Goal: Information Seeking & Learning: Learn about a topic

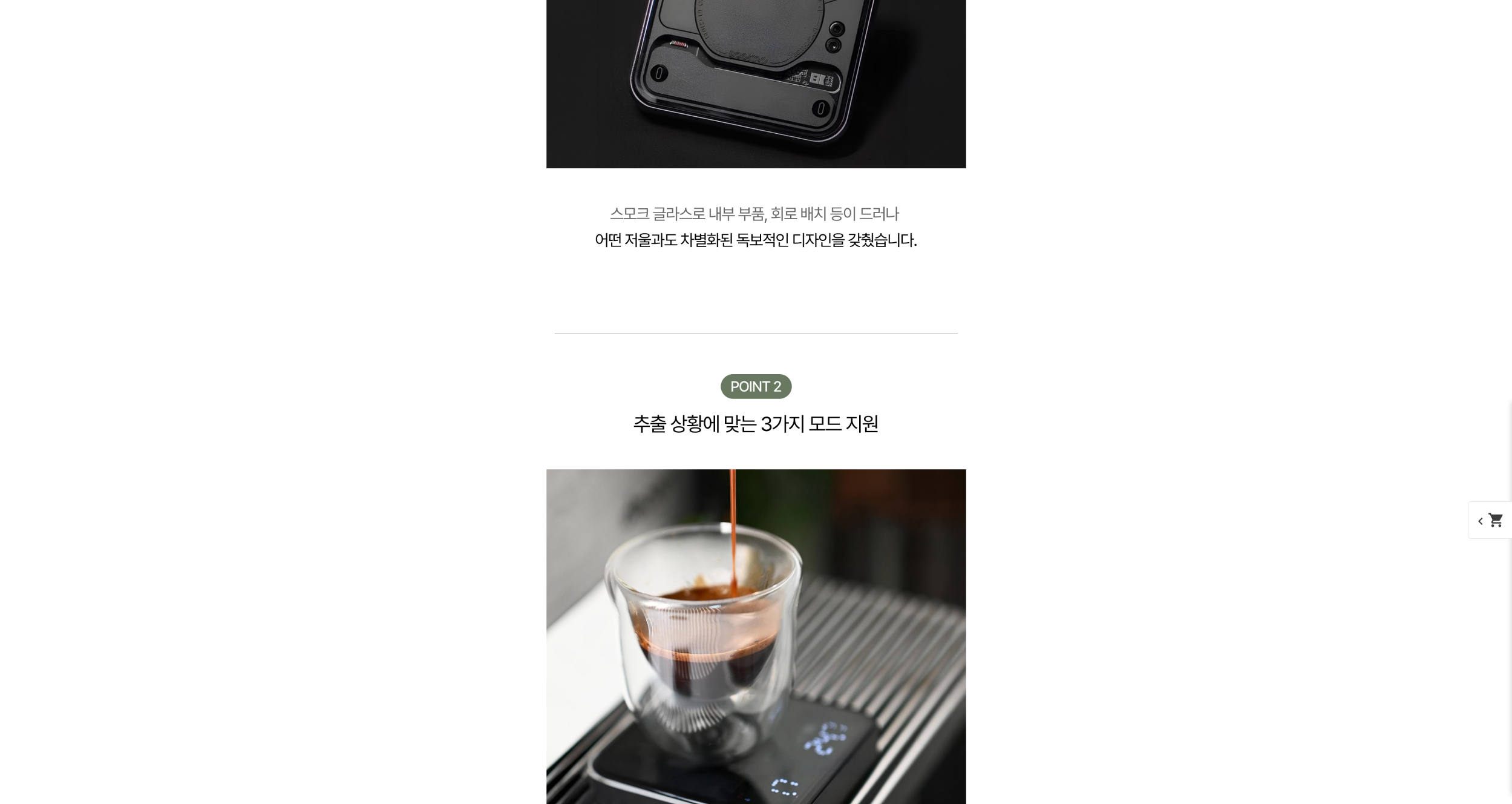
scroll to position [4950, 0]
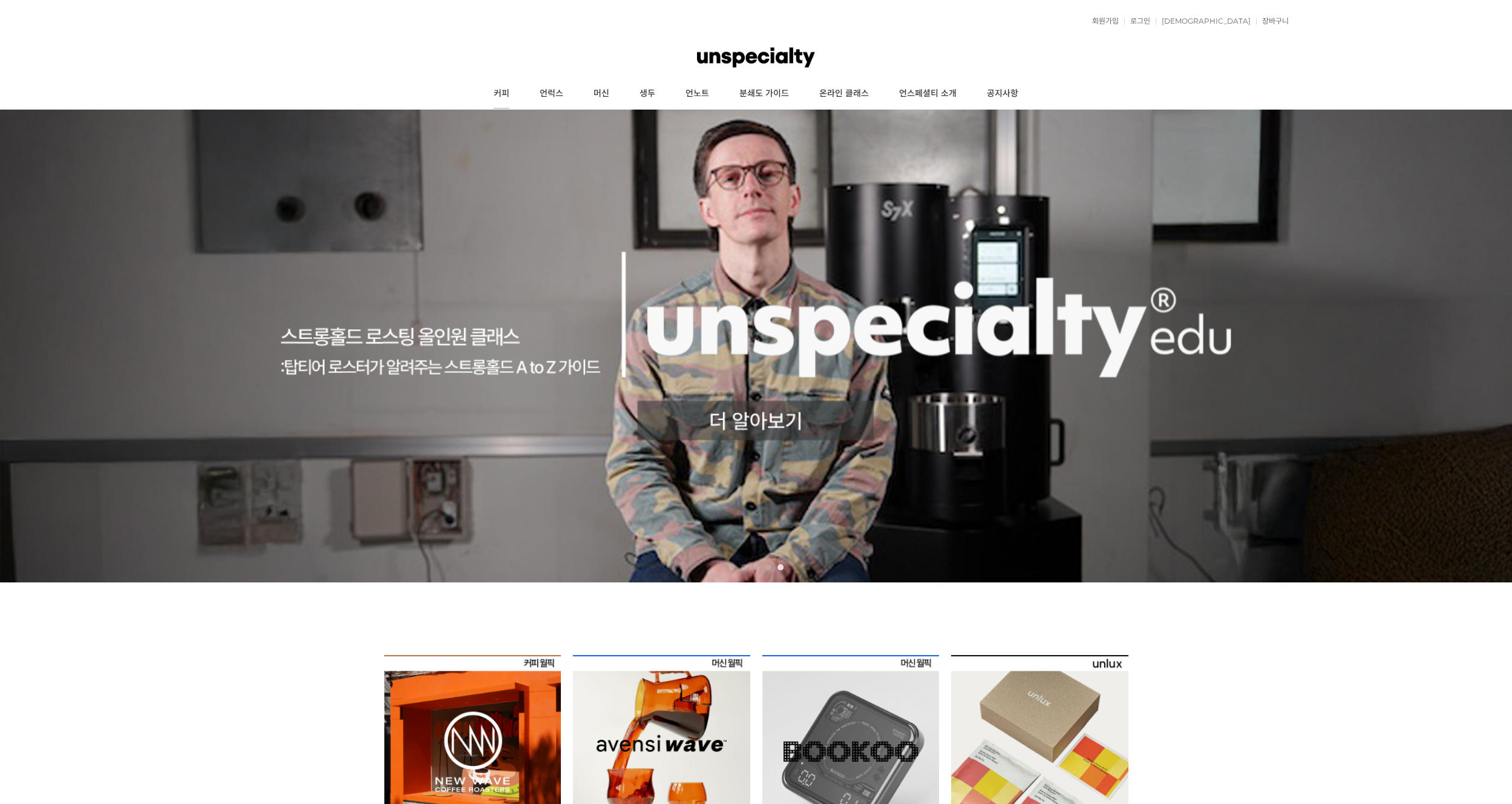
click at [506, 91] on link "커피" at bounding box center [502, 94] width 46 height 30
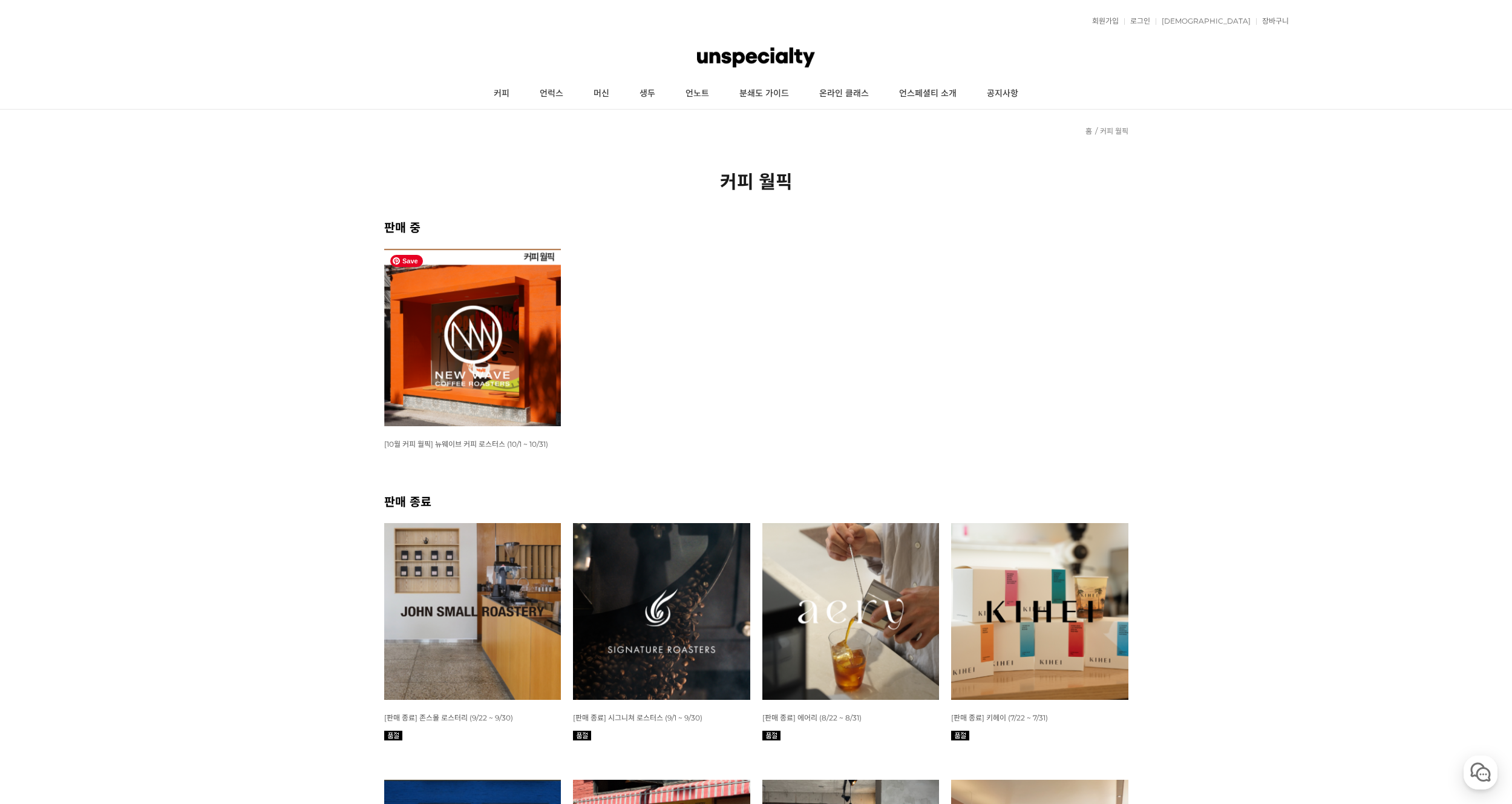
click at [440, 317] on img at bounding box center [473, 338] width 178 height 178
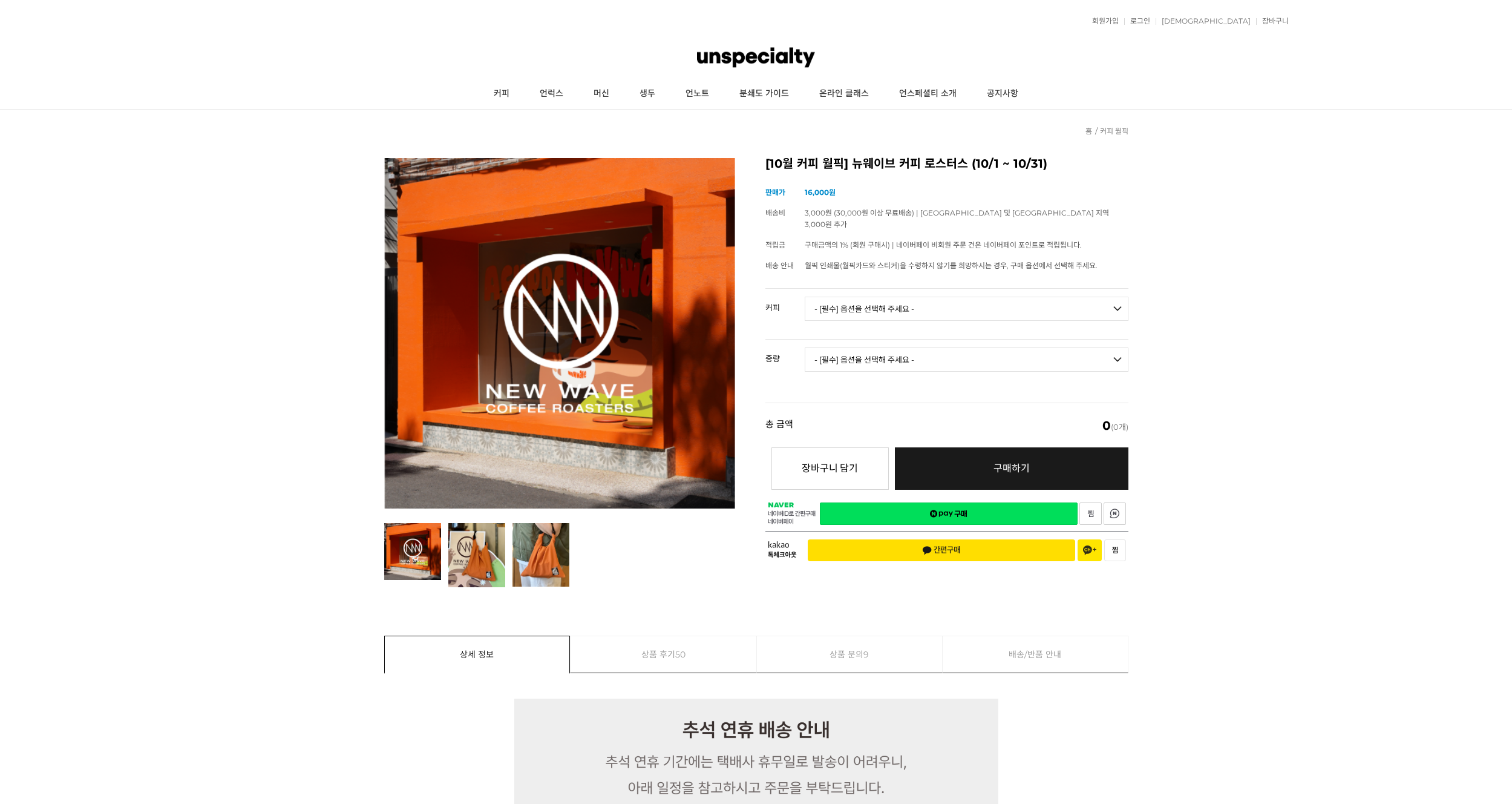
click at [878, 300] on select "- [필수] 옵션을 선택해 주세요 - ------------------- 언스페셜티 분쇄도 가이드 종이 받기 (주문 1건당 최대 1개 제공) …" at bounding box center [967, 309] width 324 height 24
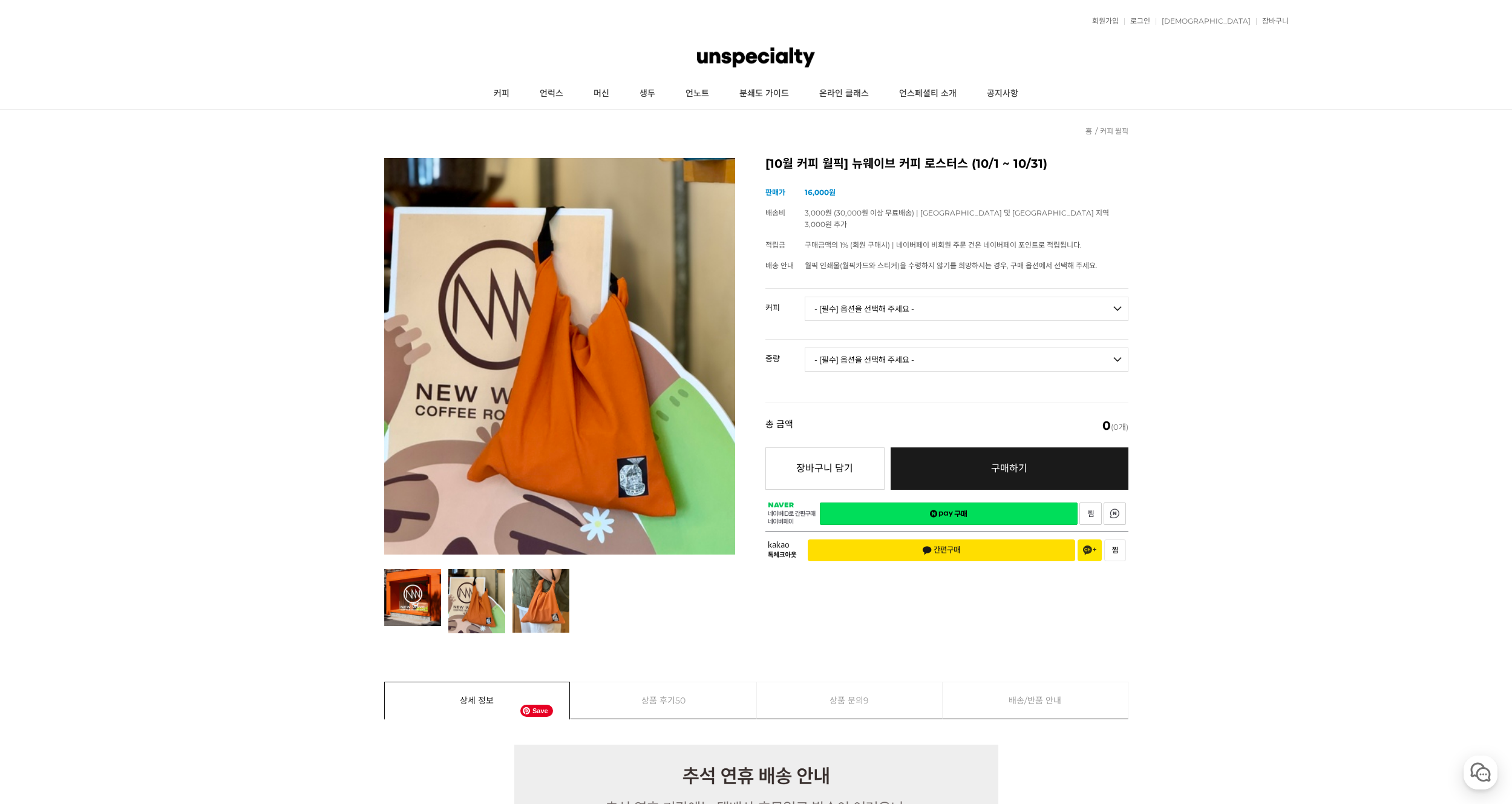
click at [480, 573] on img at bounding box center [477, 601] width 57 height 64
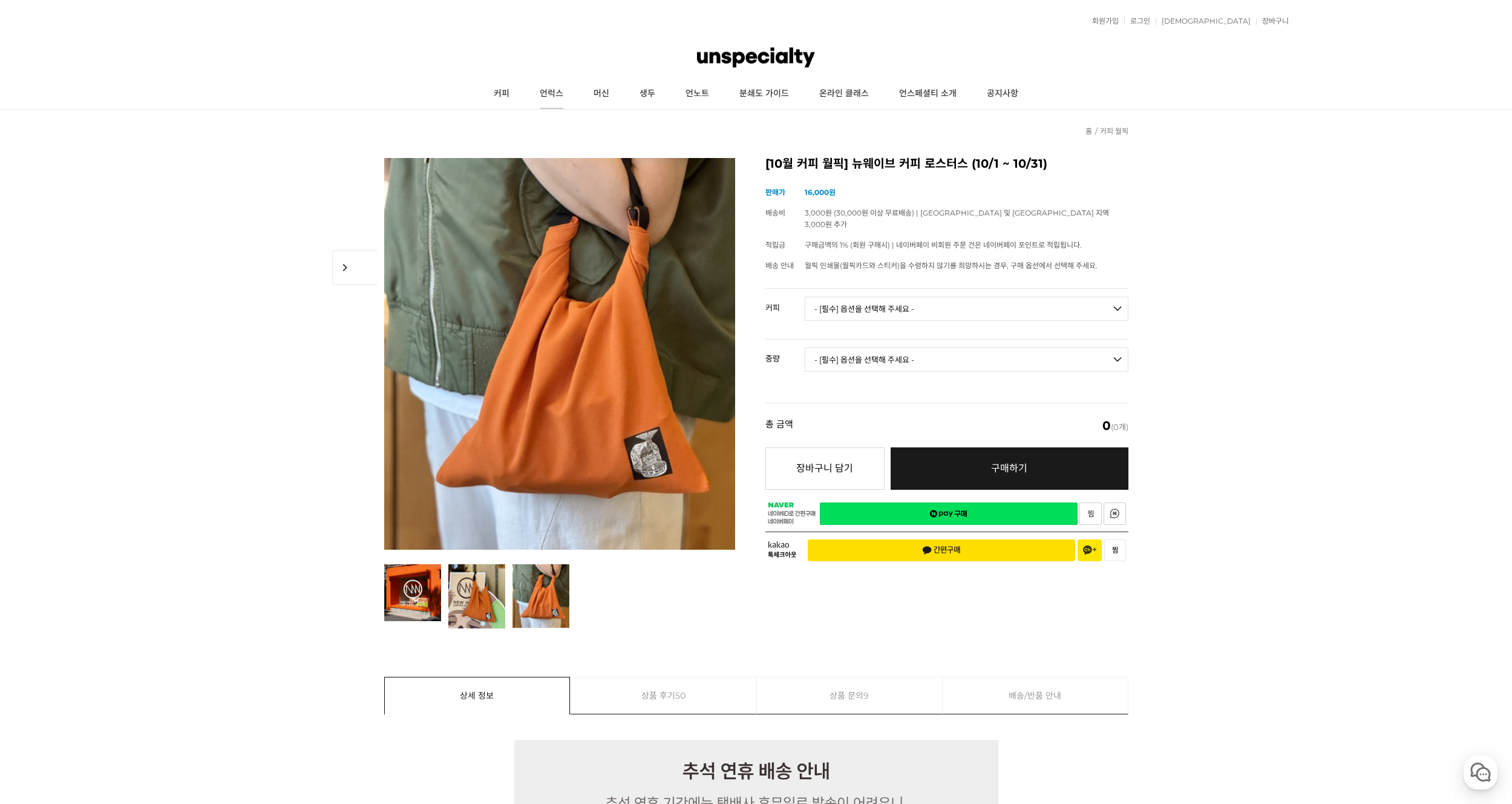
click at [541, 101] on link "언럭스" at bounding box center [552, 94] width 54 height 30
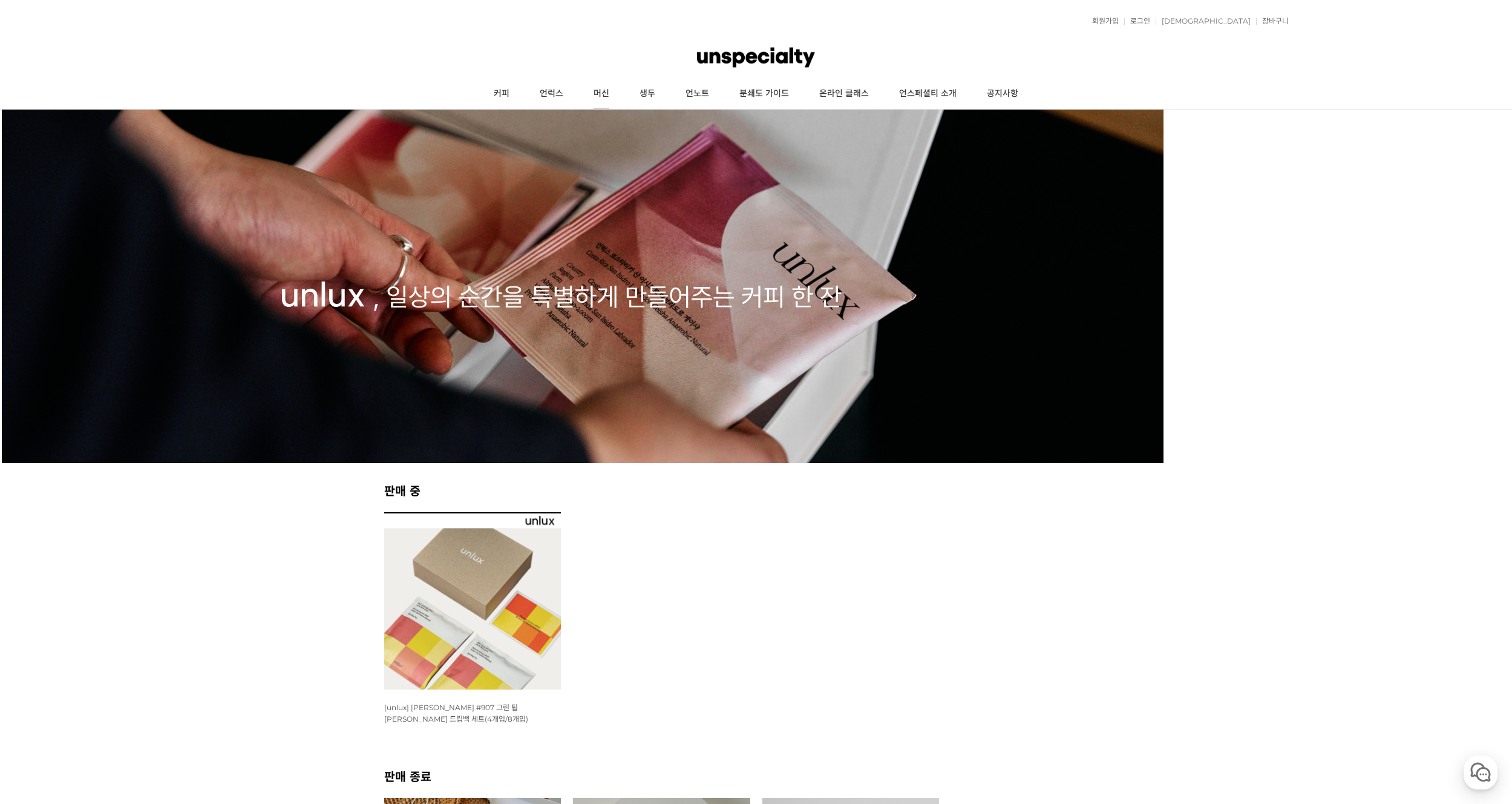
click at [603, 94] on link "머신" at bounding box center [601, 94] width 46 height 30
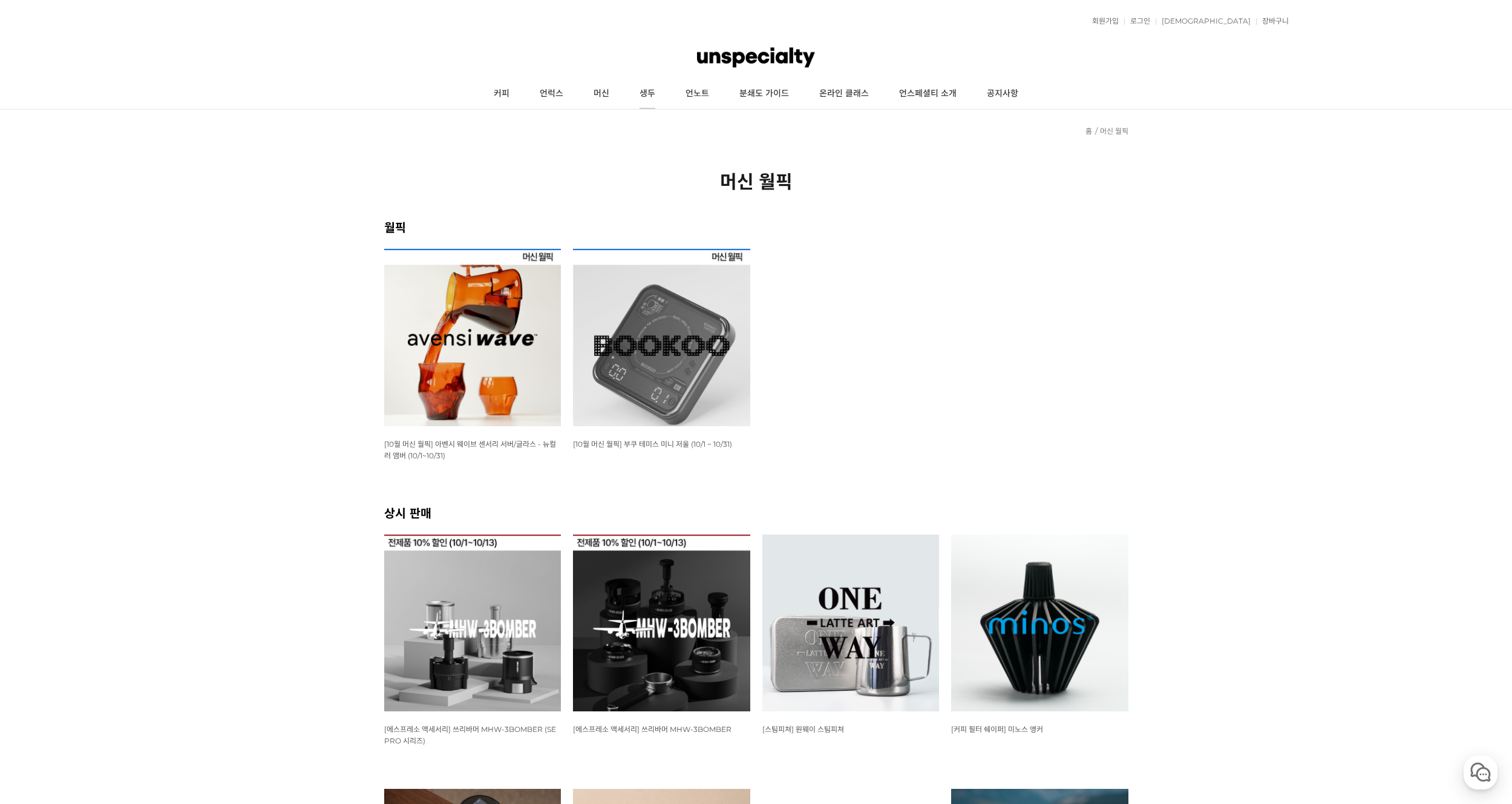
click at [640, 96] on link "생두" at bounding box center [647, 94] width 46 height 30
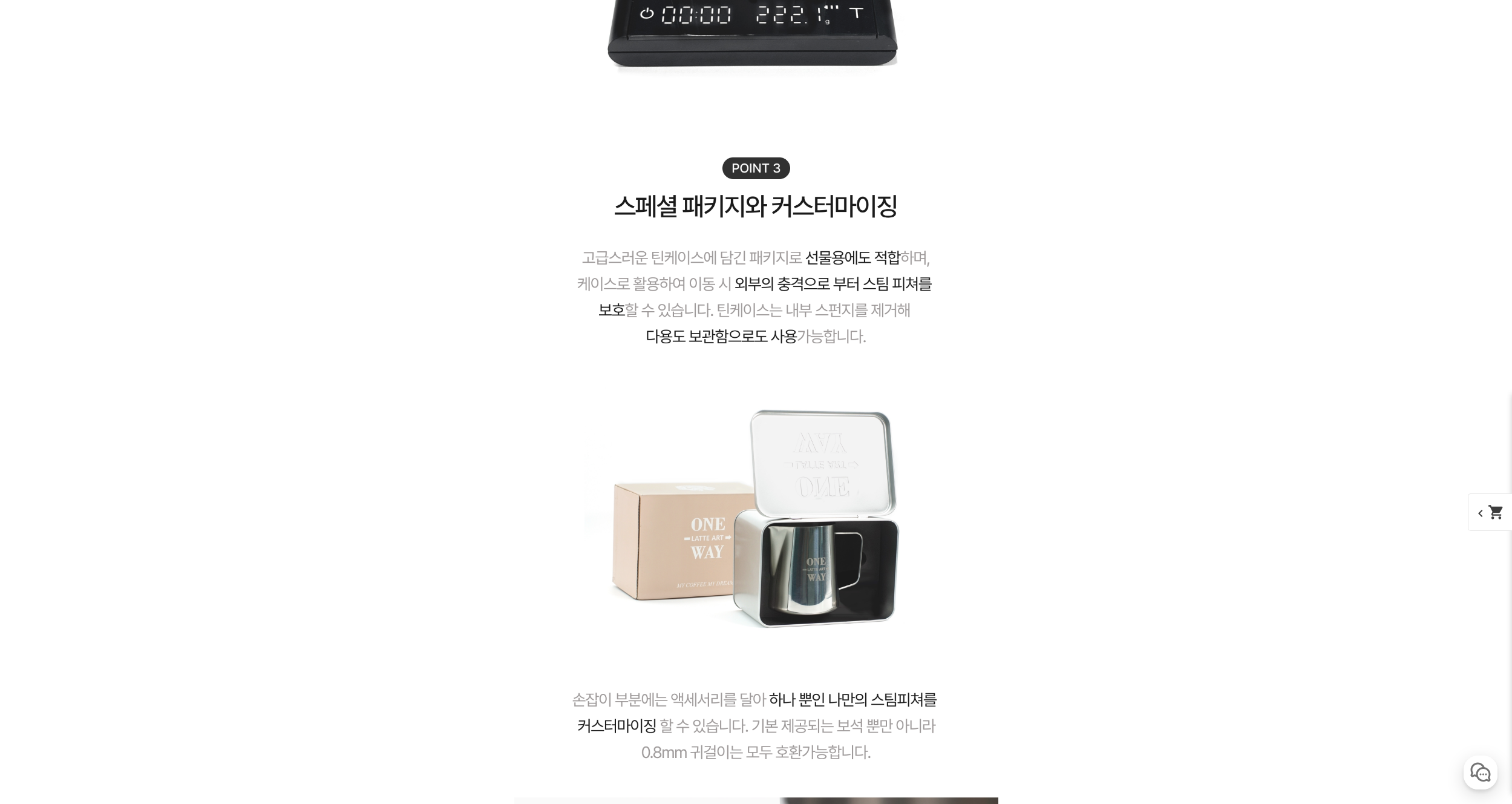
scroll to position [5191, 0]
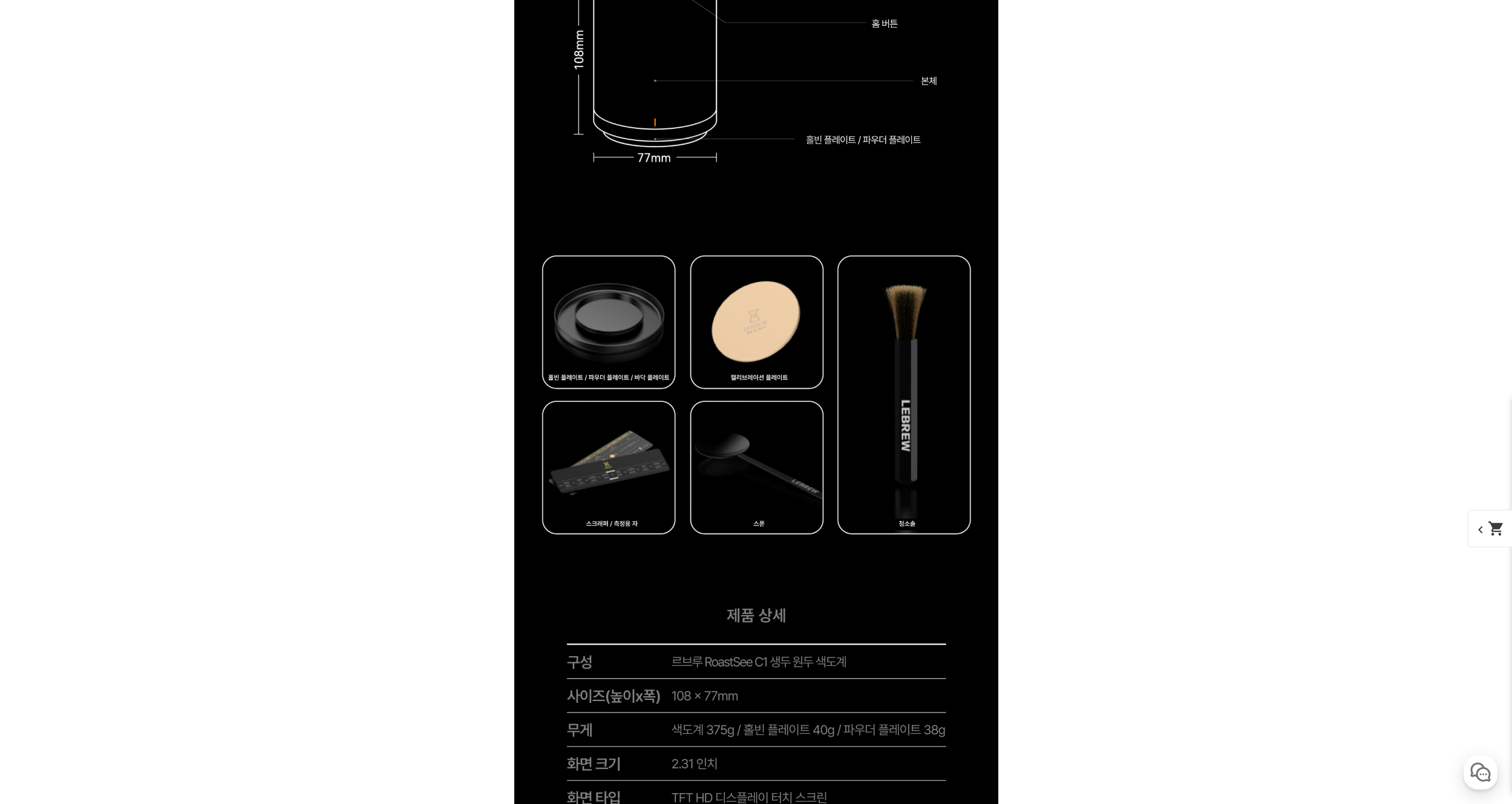
scroll to position [4862, 0]
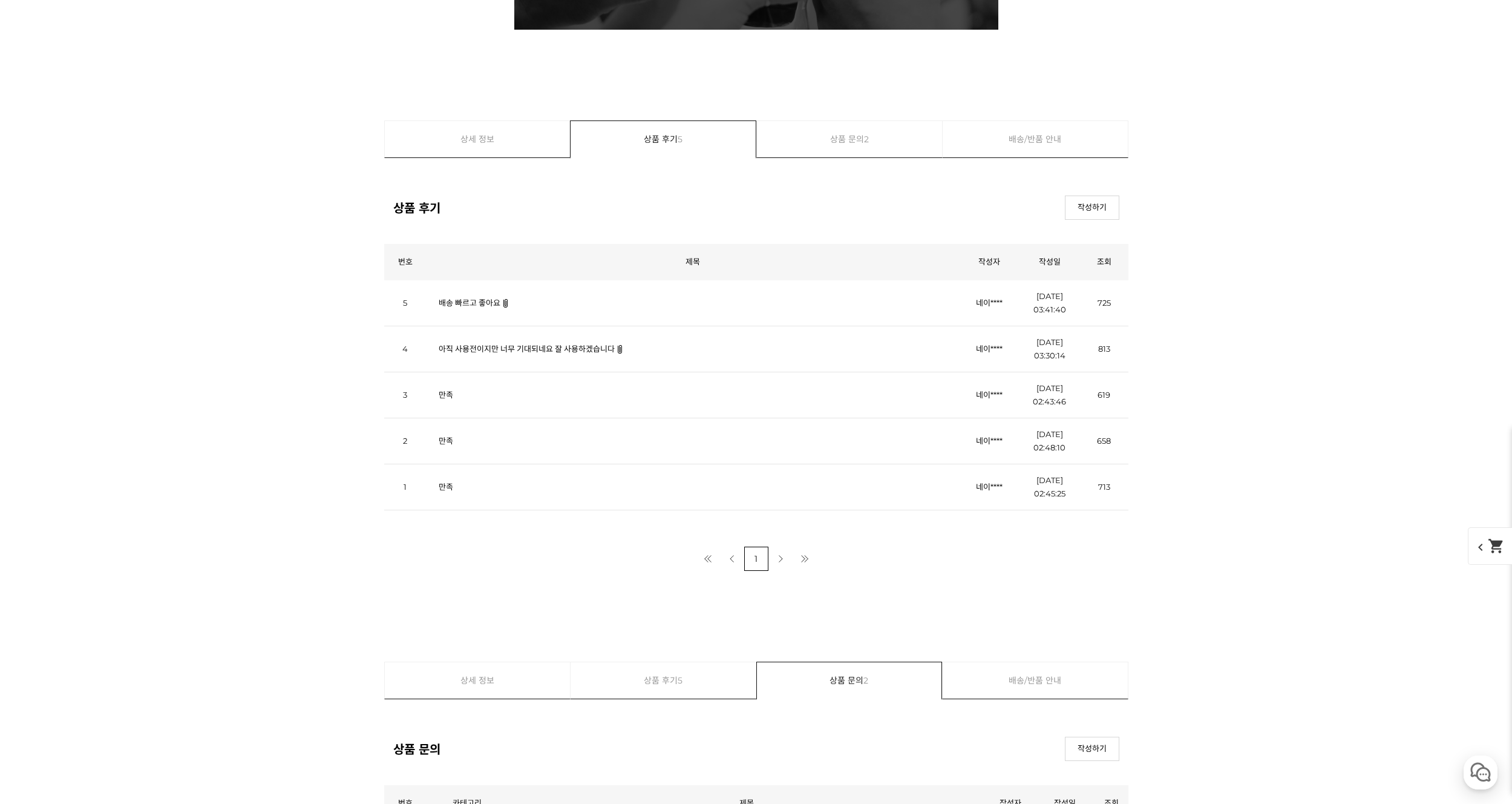
scroll to position [8703, 0]
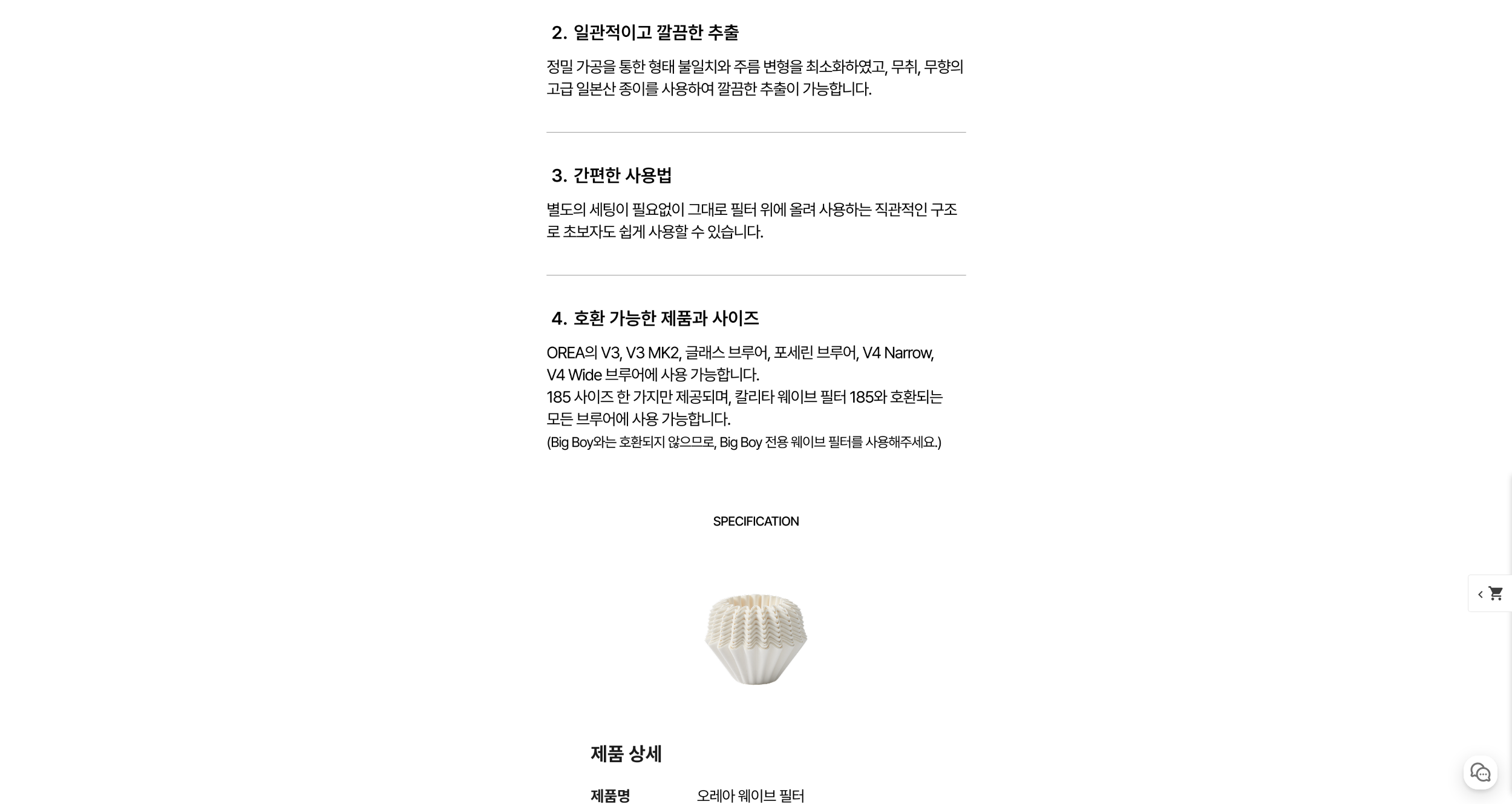
scroll to position [13190, 0]
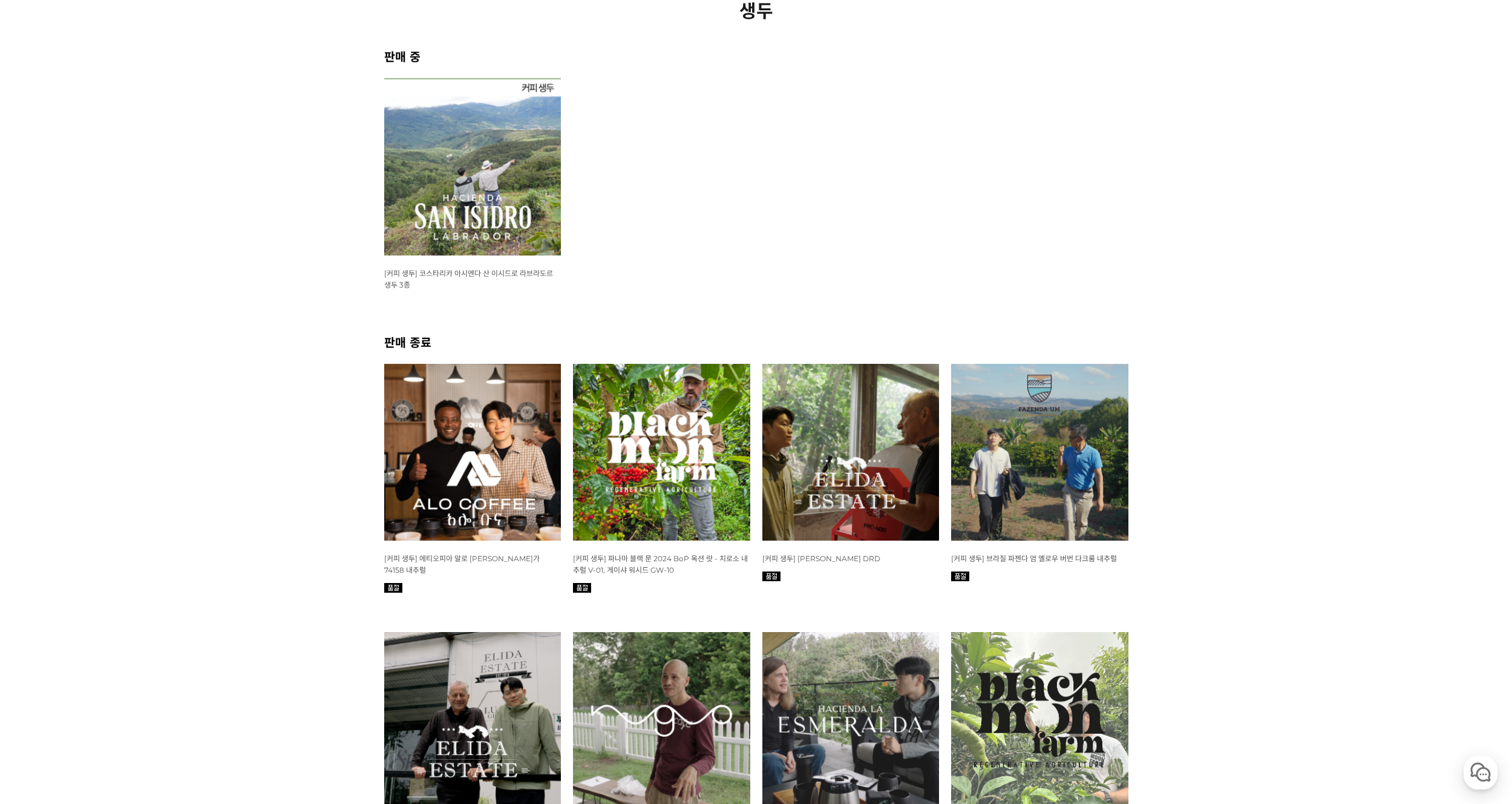
scroll to position [396, 0]
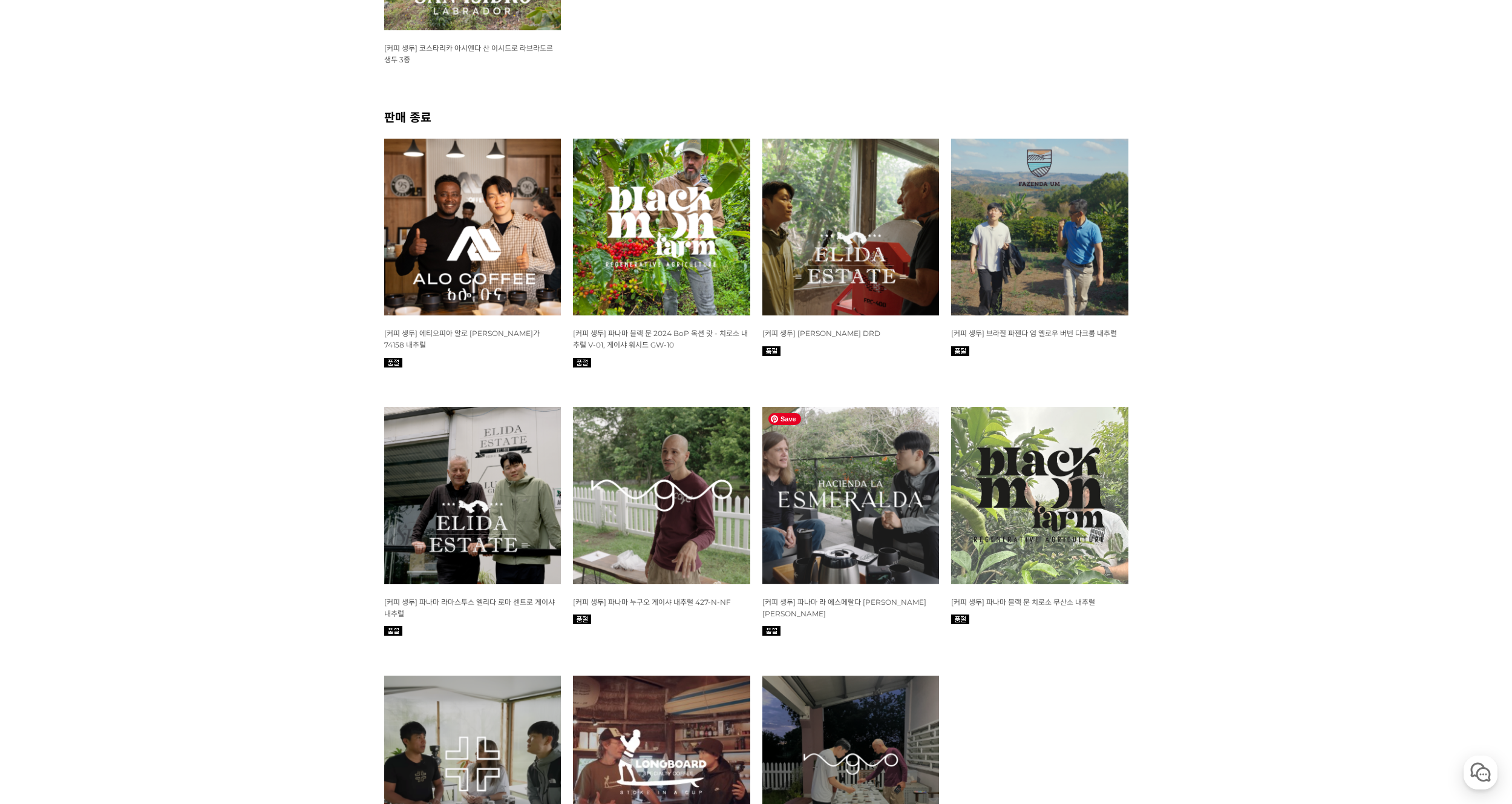
click at [846, 515] on img at bounding box center [852, 496] width 178 height 178
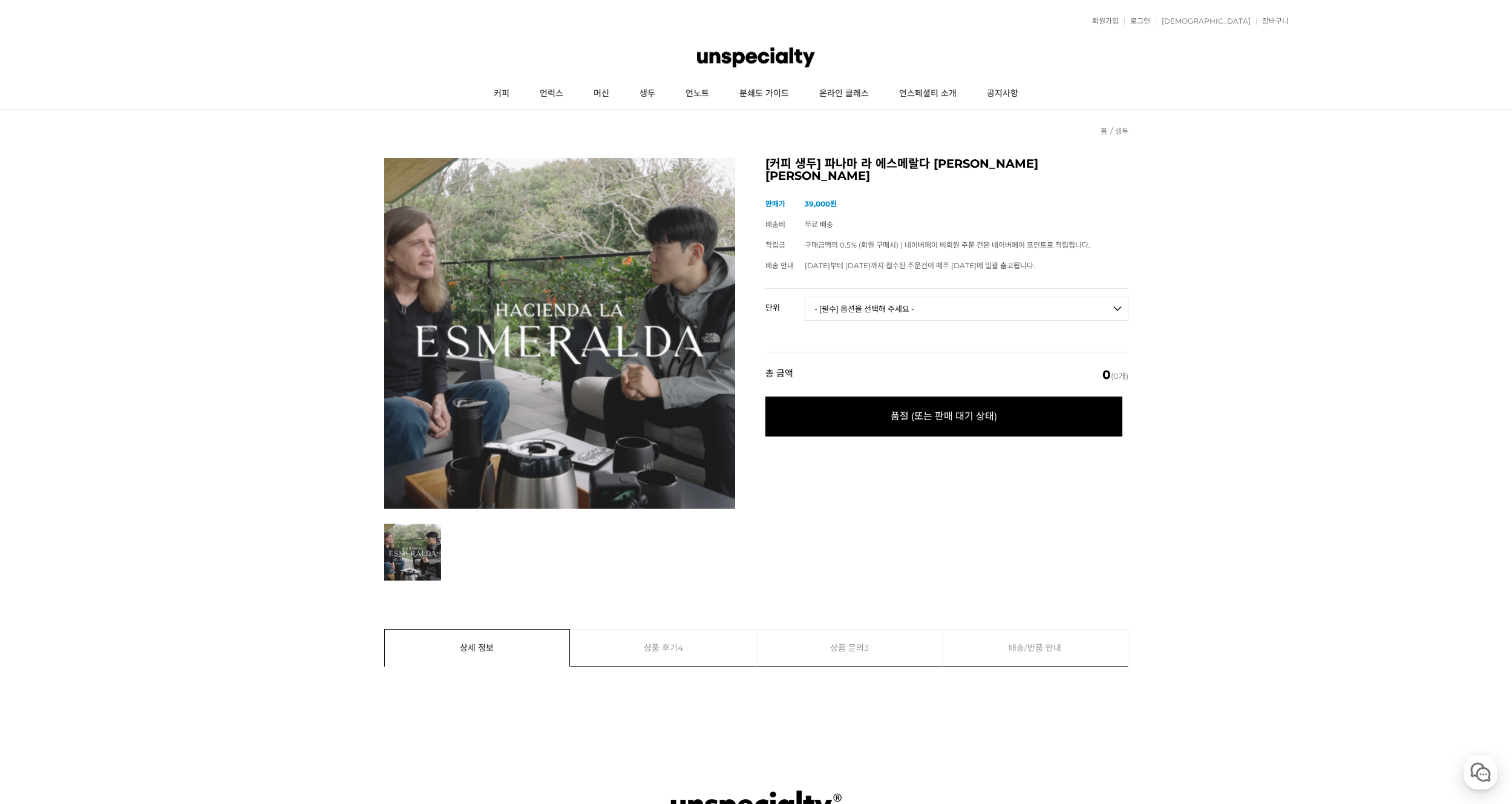
click at [925, 303] on select "- [필수] 옵션을 선택해 주세요 - ------------------- 100g [품절] 500g [품절]" at bounding box center [967, 309] width 324 height 24
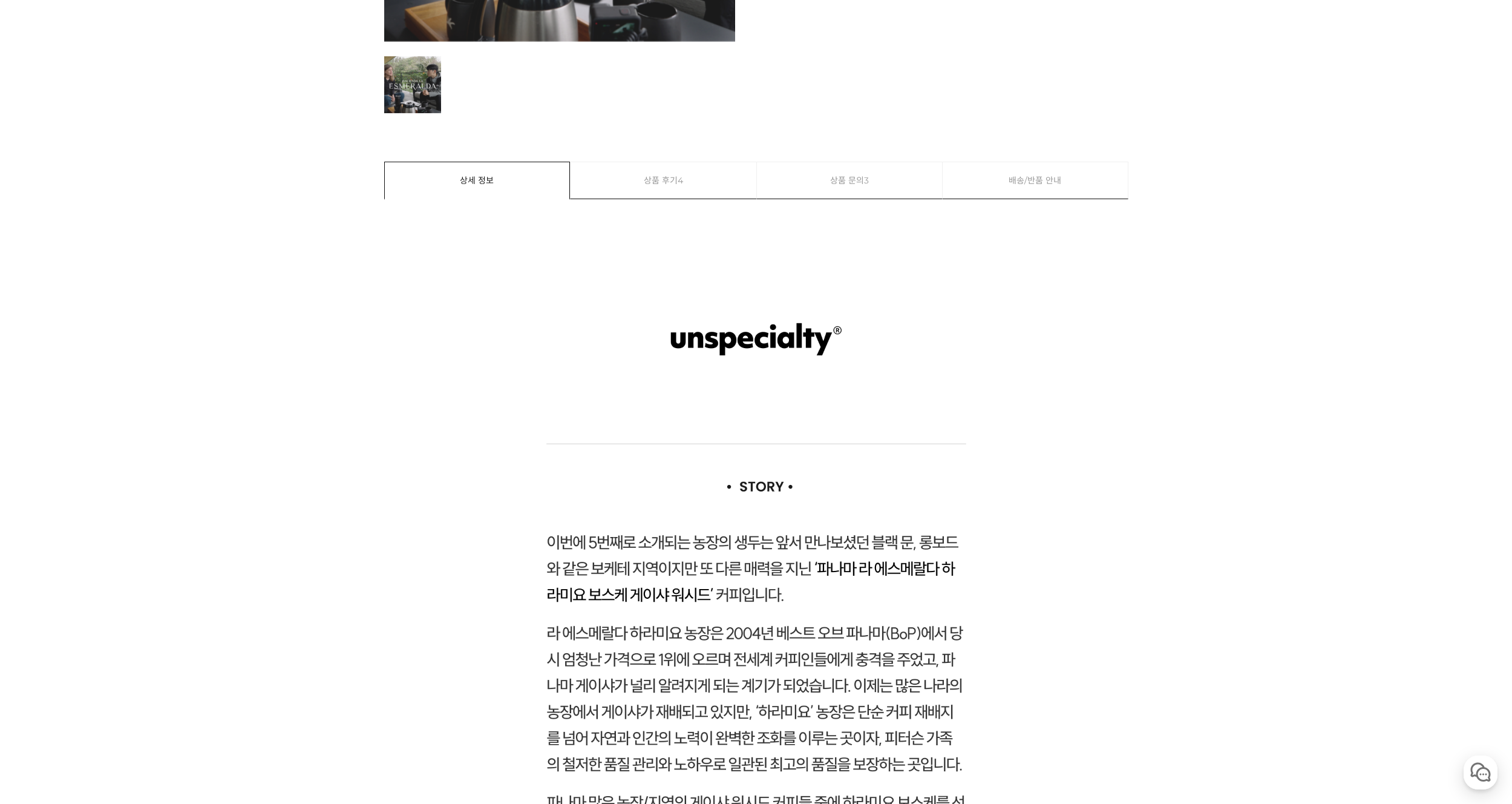
scroll to position [684, 0]
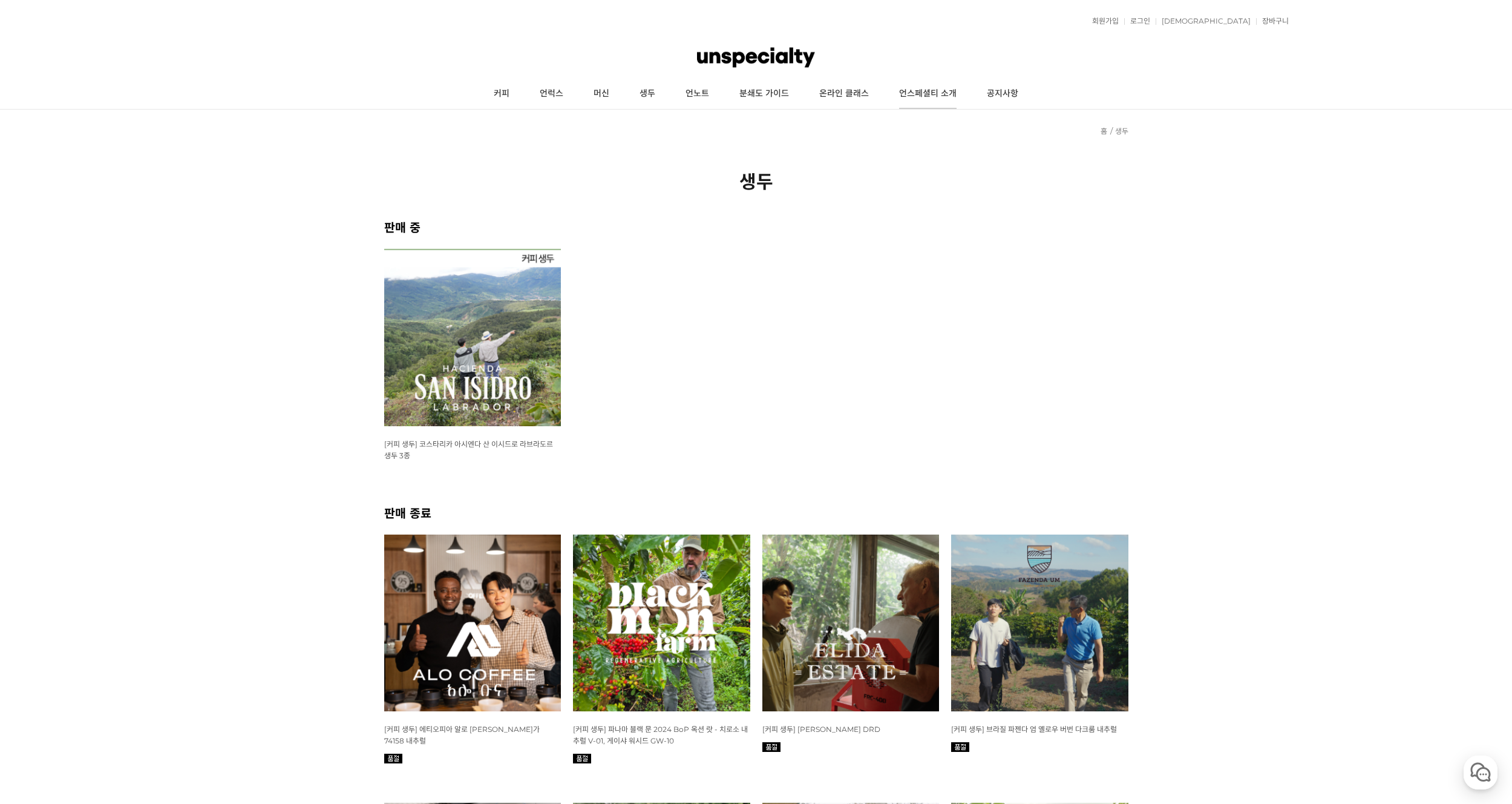
click at [914, 100] on link "언스페셜티 소개" at bounding box center [928, 94] width 87 height 30
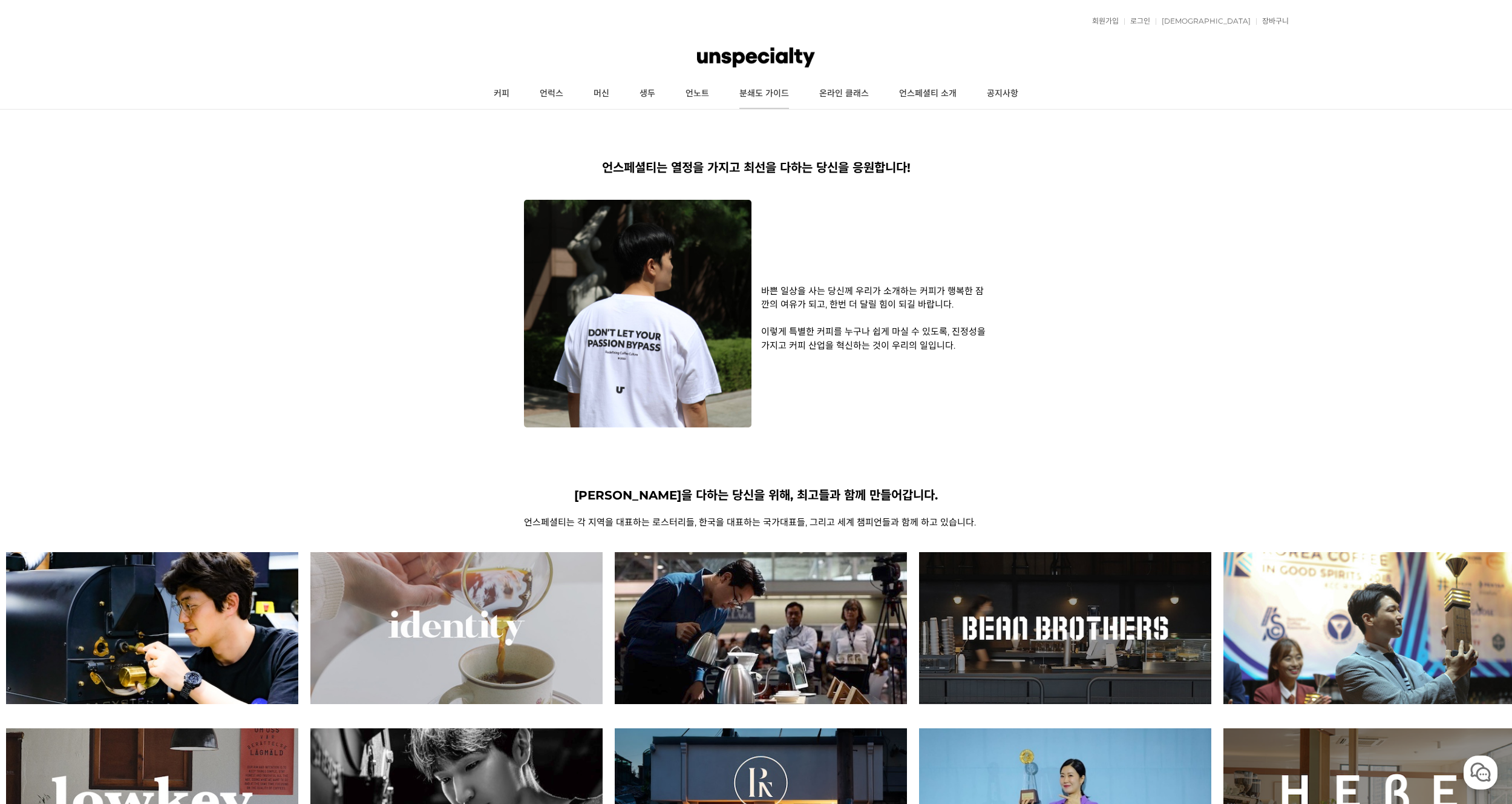
click at [777, 100] on link "분쇄도 가이드" at bounding box center [764, 94] width 80 height 30
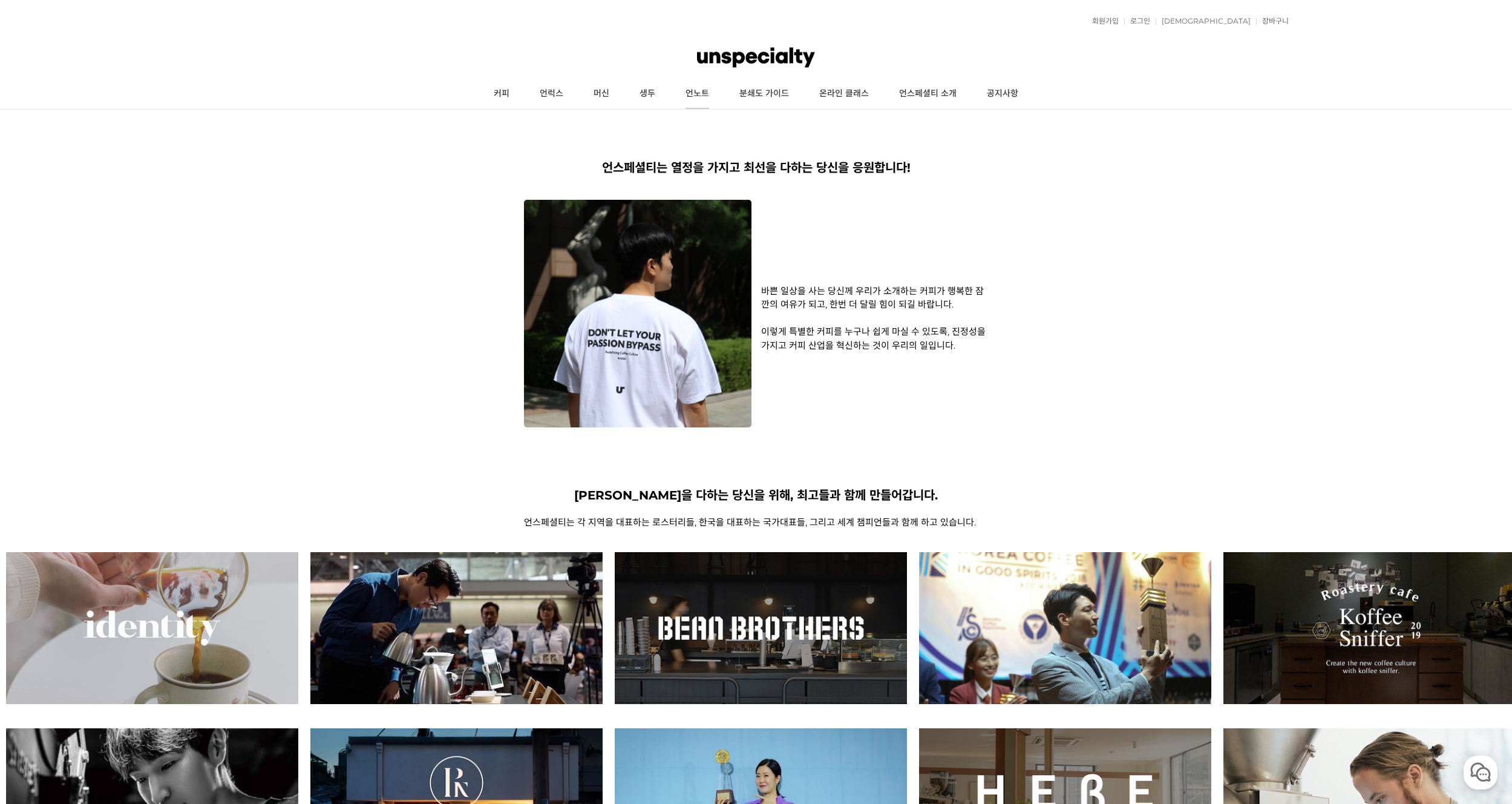
click at [687, 90] on link "언노트" at bounding box center [697, 94] width 54 height 30
